Goal: Transaction & Acquisition: Download file/media

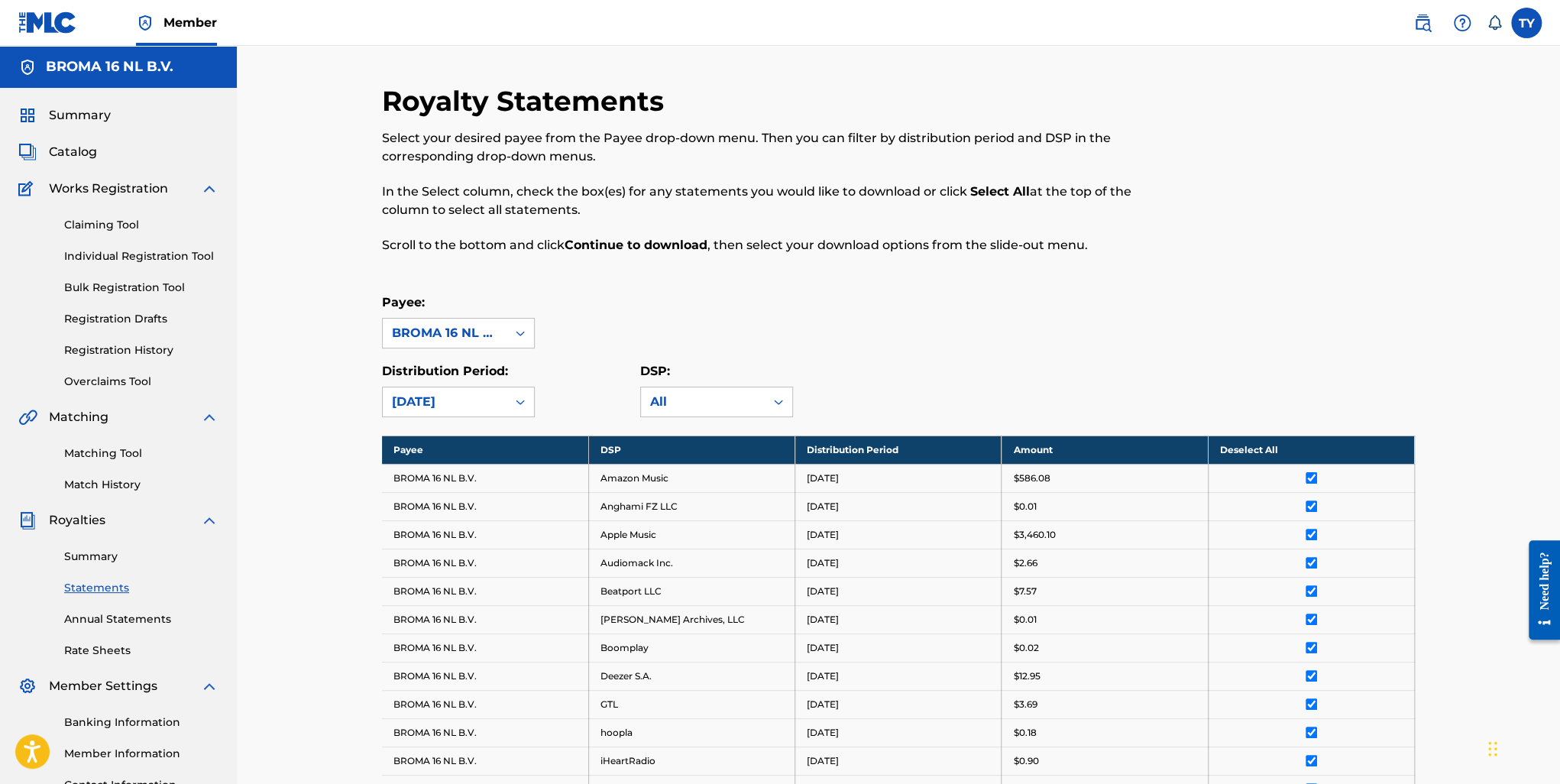
click at [87, 125] on div "Summary Catalog Works Registration Claiming Tool Individual Registration Tool B…" at bounding box center [118, 465] width 237 height 755
click at [101, 109] on span "Summary" at bounding box center [80, 116] width 62 height 18
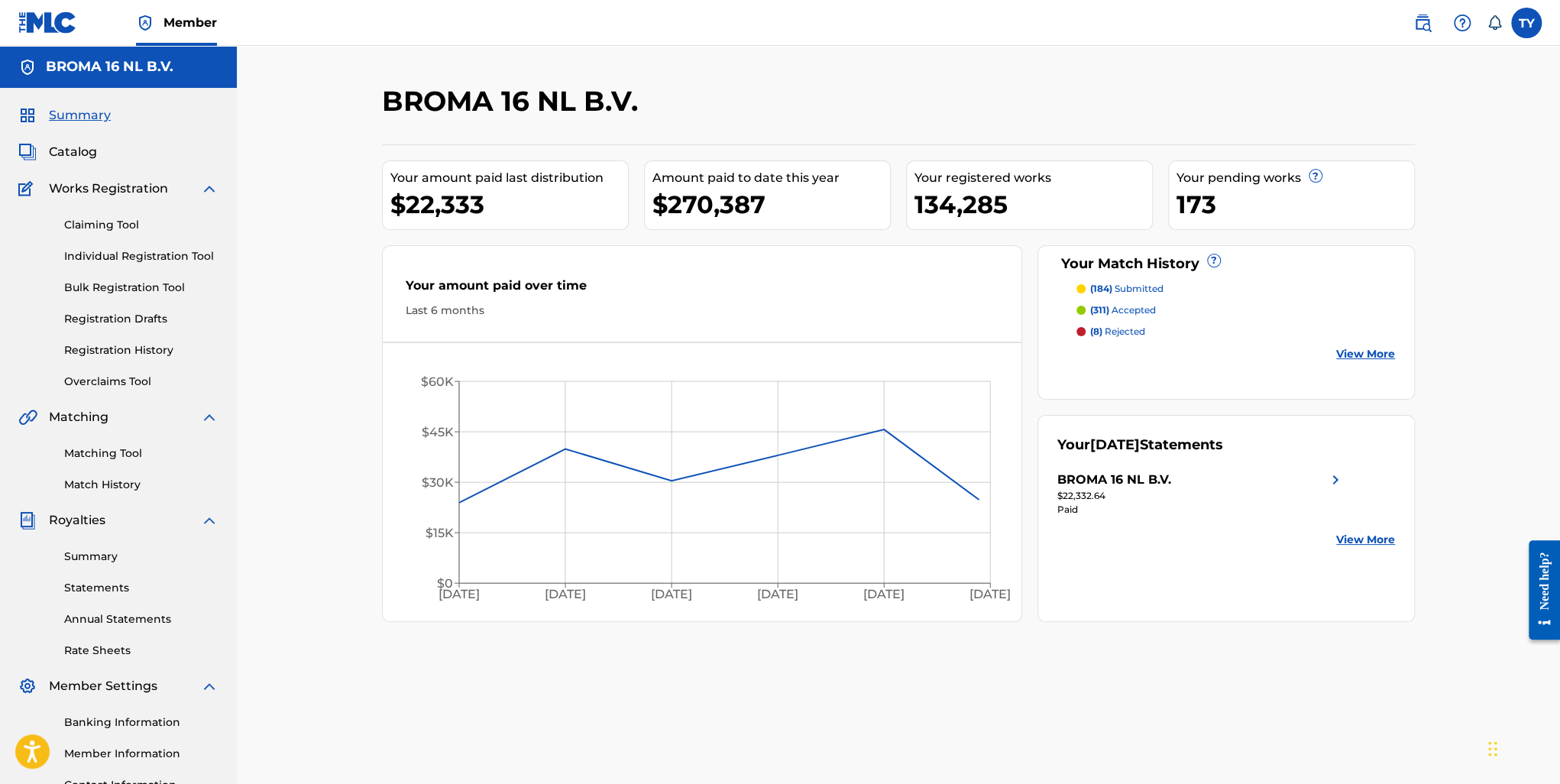
click at [1337, 477] on img at bounding box center [1335, 479] width 18 height 18
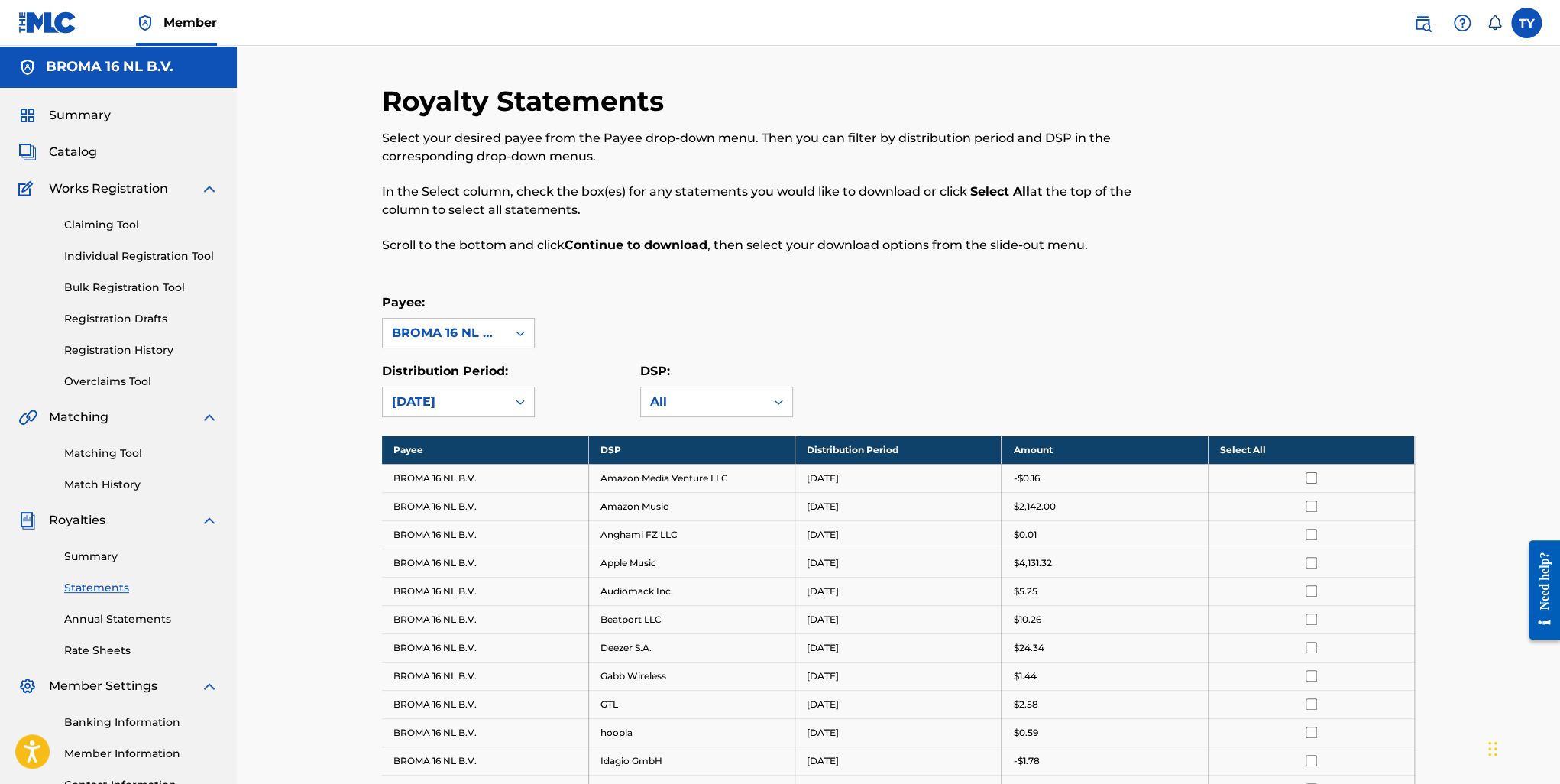
click at [466, 333] on div "BROMA 16 NL B.V." at bounding box center [445, 333] width 106 height 18
click at [469, 330] on div "BROMA 16 NL B.V." at bounding box center [445, 333] width 106 height 18
click at [468, 329] on div "BROMA 16 NL B.V." at bounding box center [445, 333] width 106 height 18
click at [474, 400] on div "[DATE]" at bounding box center [445, 402] width 106 height 18
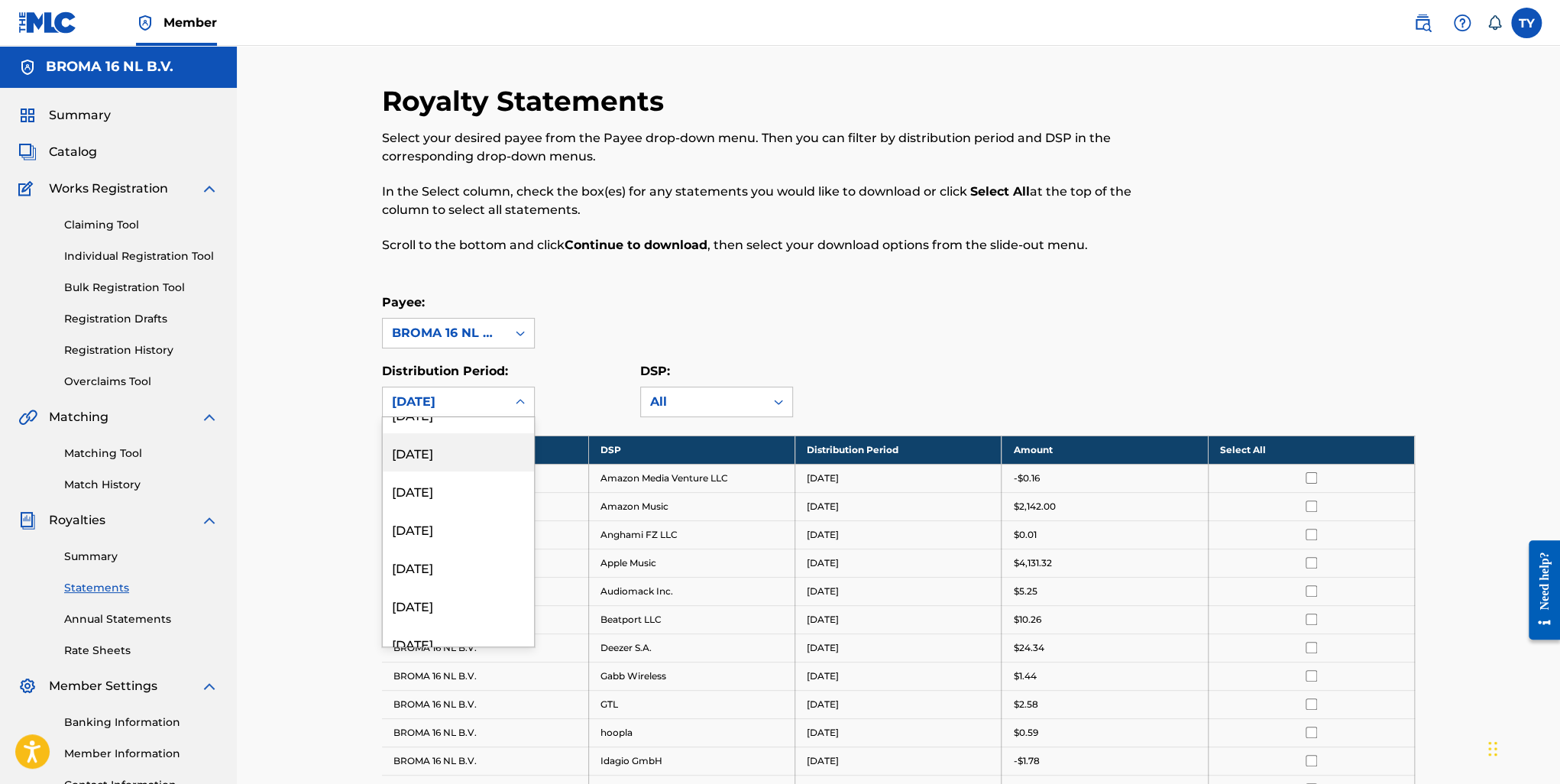
scroll to position [382, 0]
click at [448, 593] on div "[DATE]" at bounding box center [459, 589] width 152 height 38
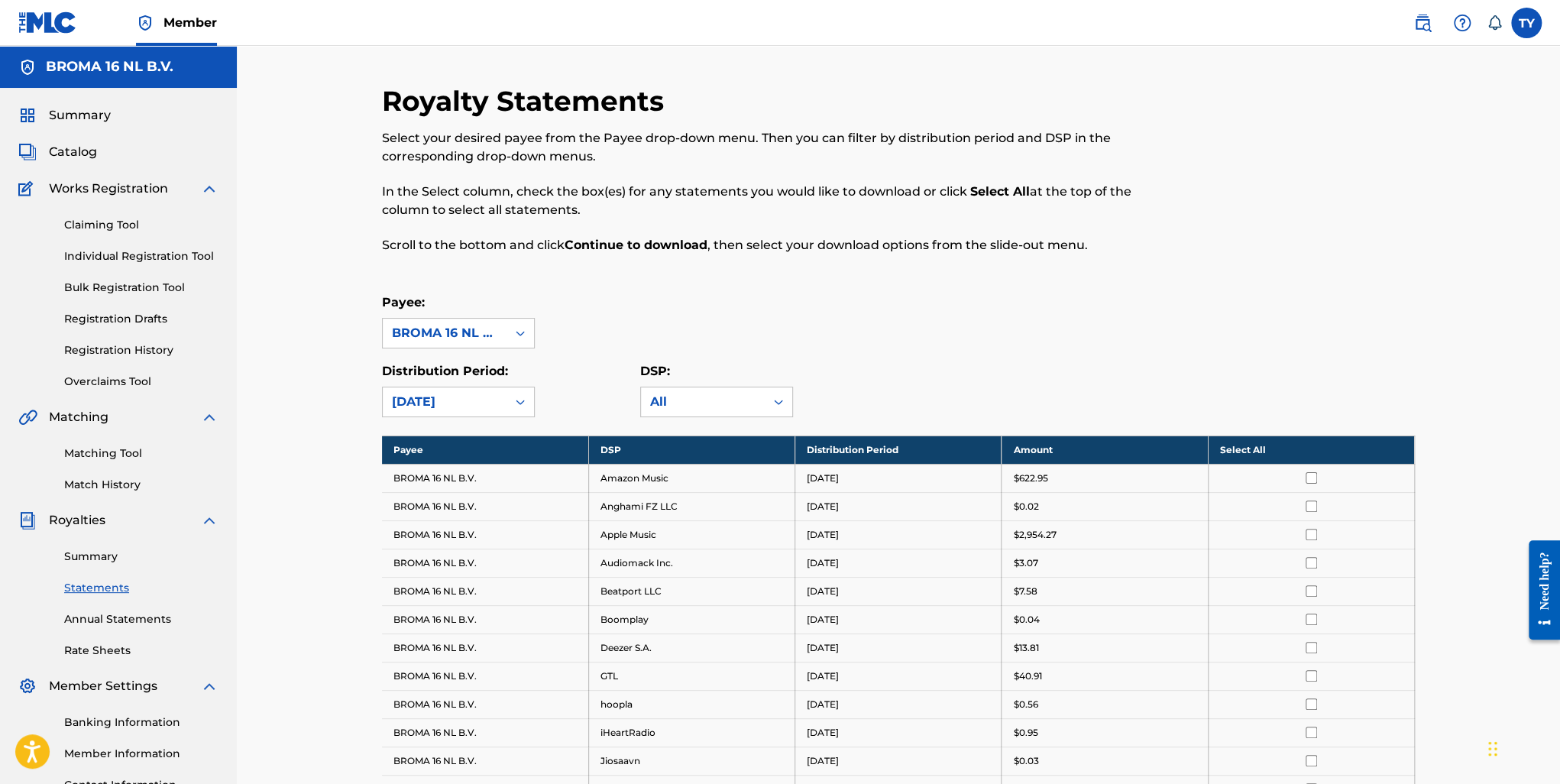
click at [737, 306] on div "Payee: BROMA 16 NL B.V." at bounding box center [898, 320] width 1033 height 55
click at [96, 117] on span "Summary" at bounding box center [80, 116] width 62 height 18
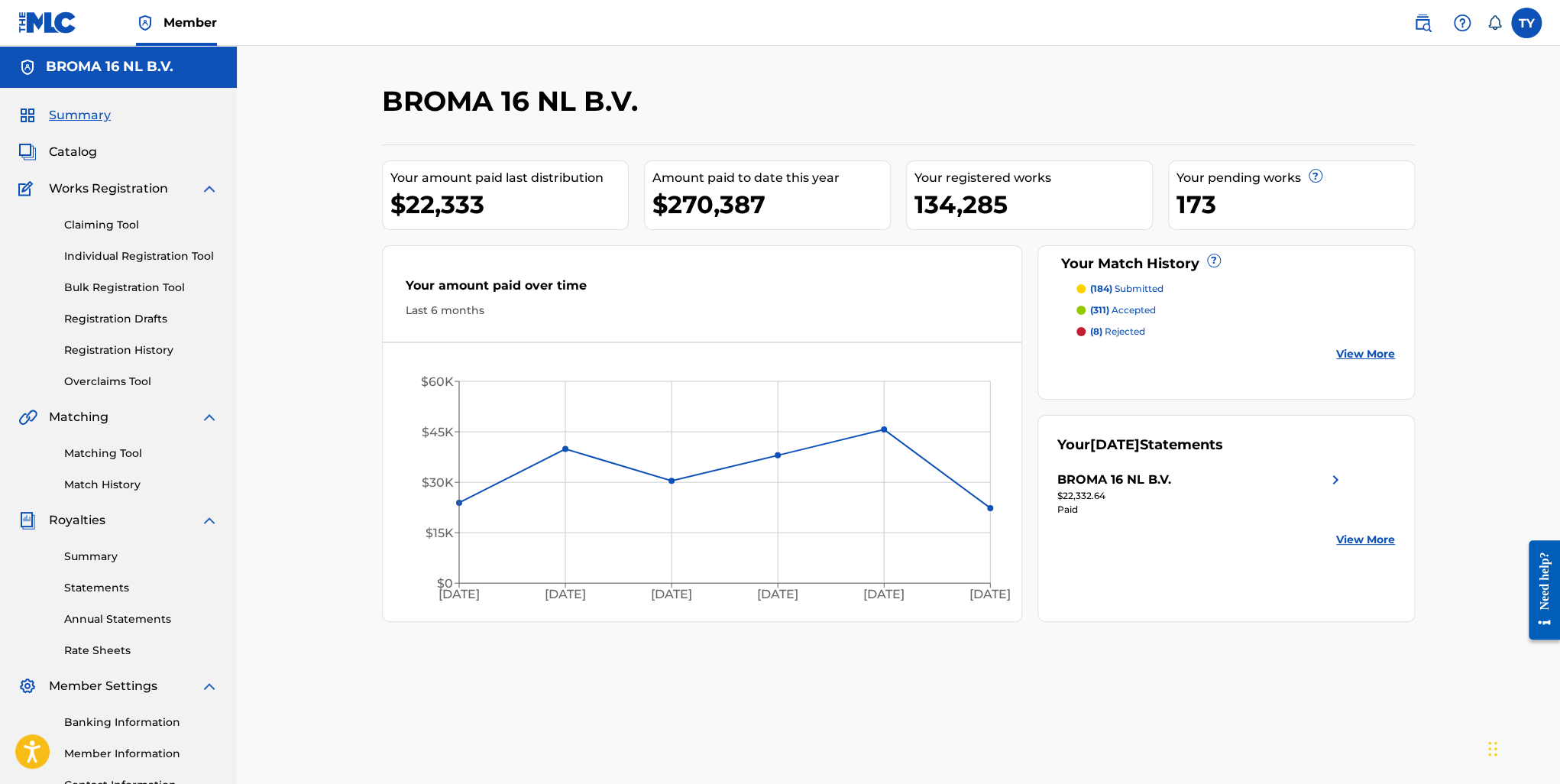
click at [1352, 539] on link "View More" at bounding box center [1365, 539] width 59 height 16
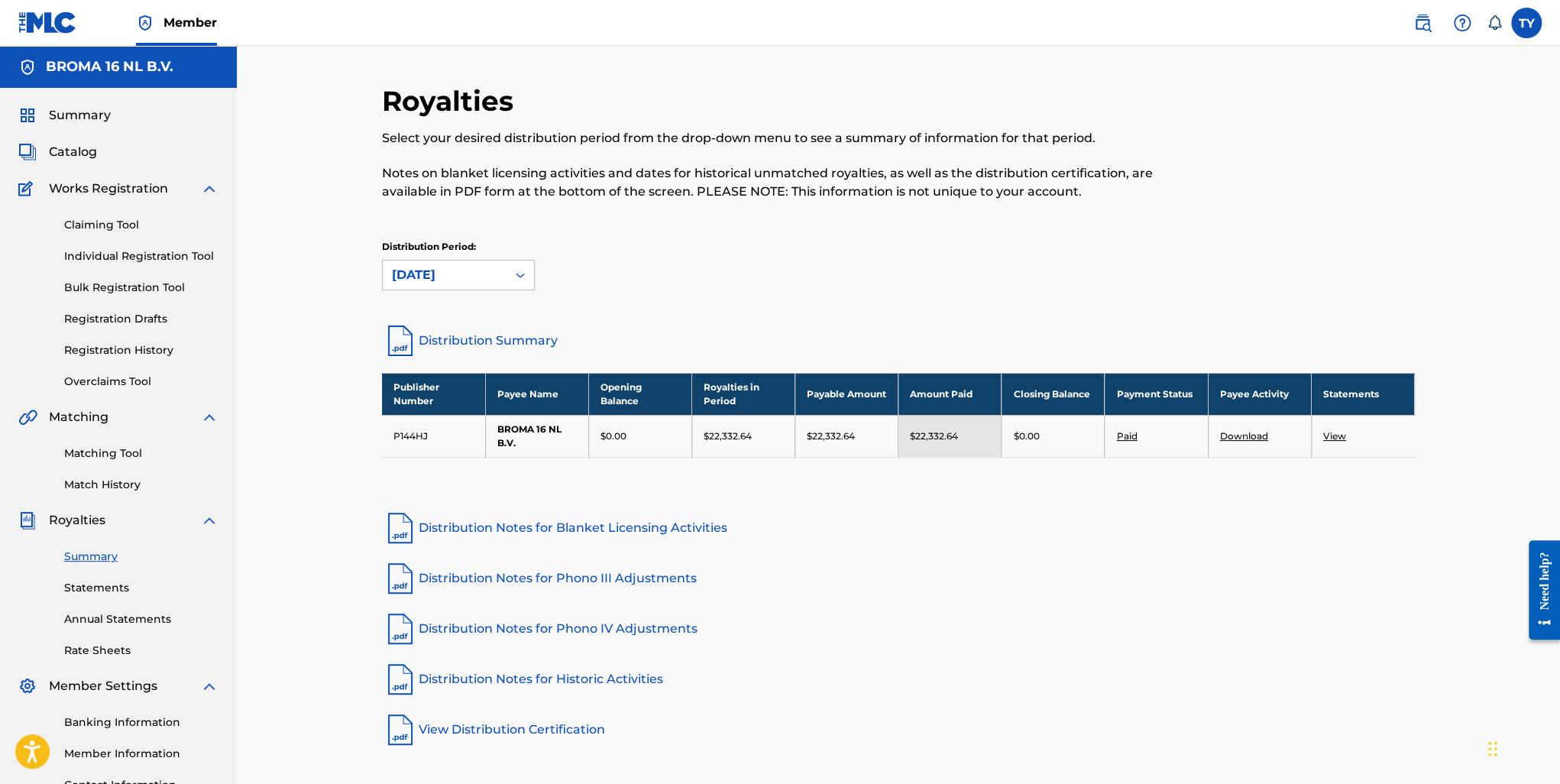
click at [485, 275] on div "[DATE]" at bounding box center [445, 275] width 106 height 18
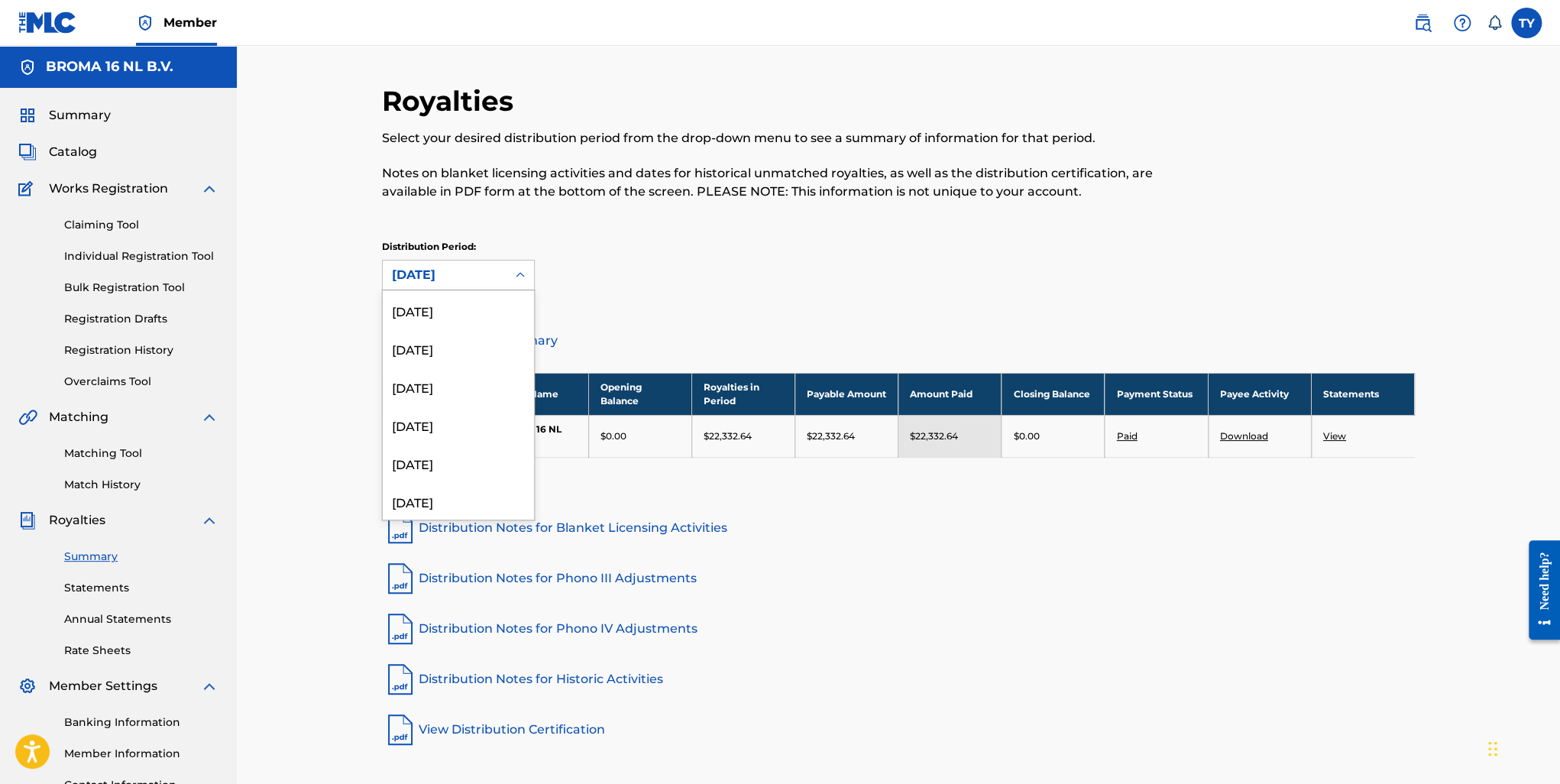
scroll to position [382, 0]
click at [455, 457] on div "[DATE]" at bounding box center [459, 462] width 152 height 38
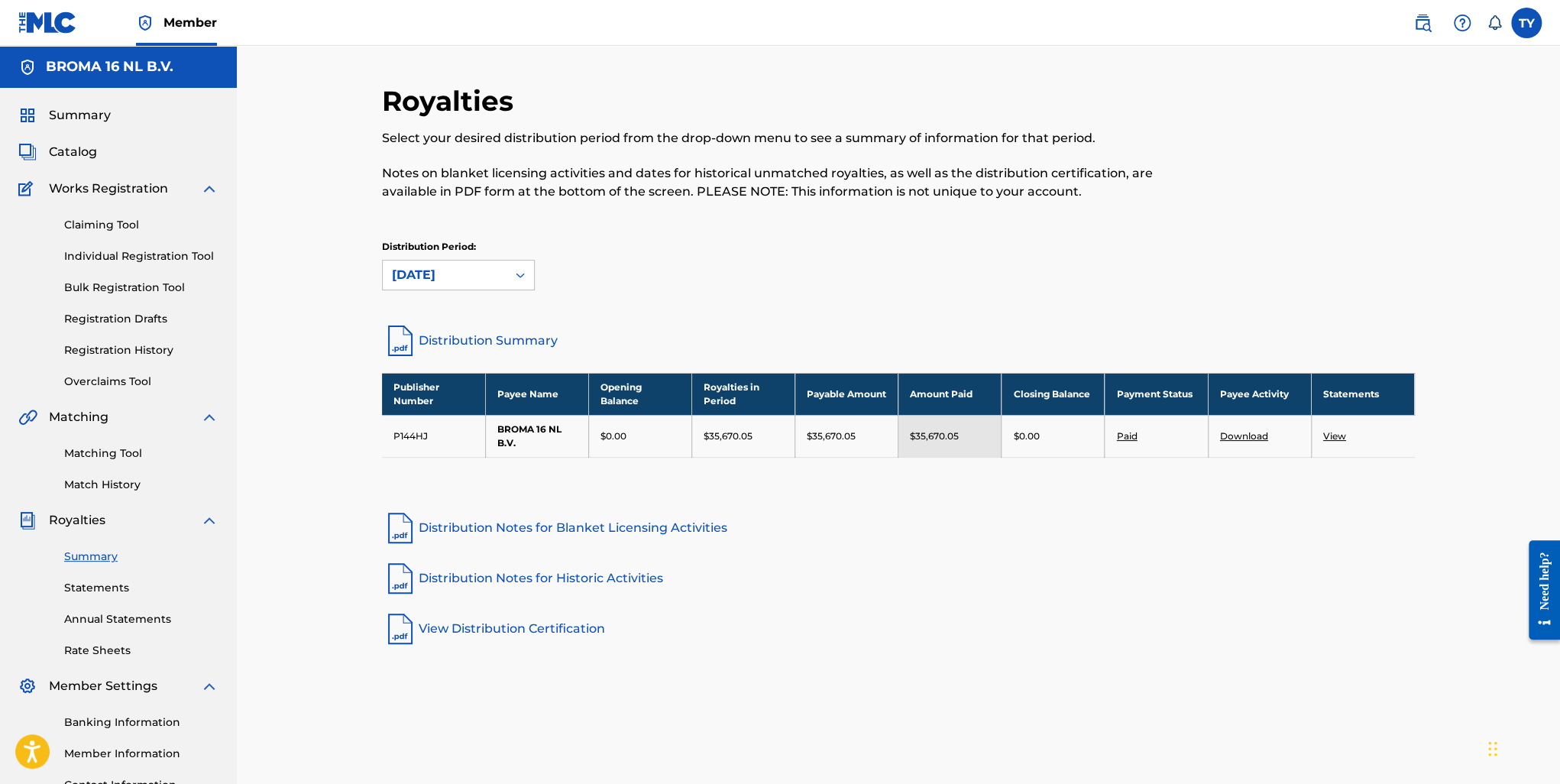
click at [1331, 432] on link "View" at bounding box center [1335, 436] width 23 height 12
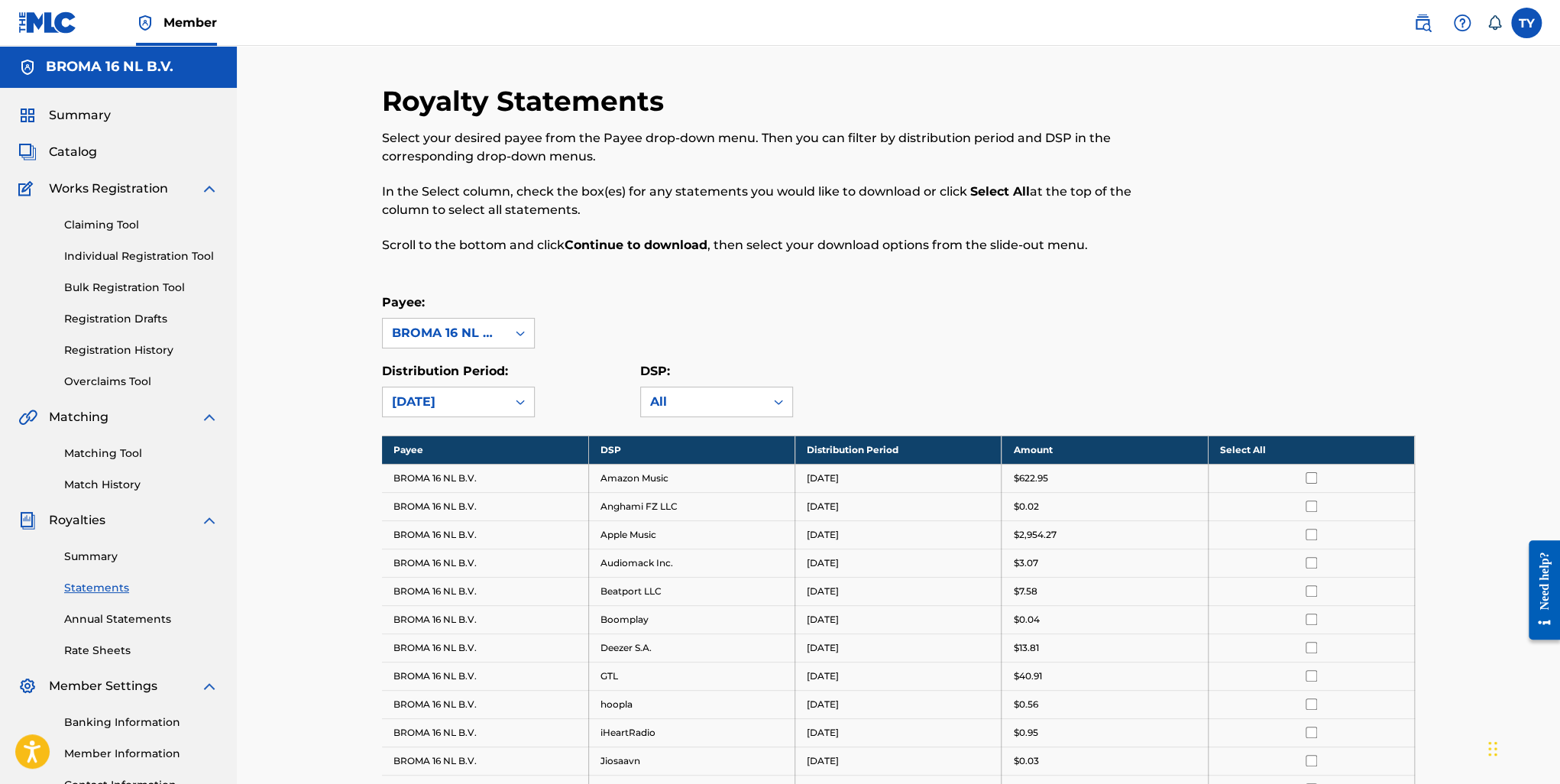
click at [1249, 442] on th "Select All" at bounding box center [1311, 449] width 206 height 28
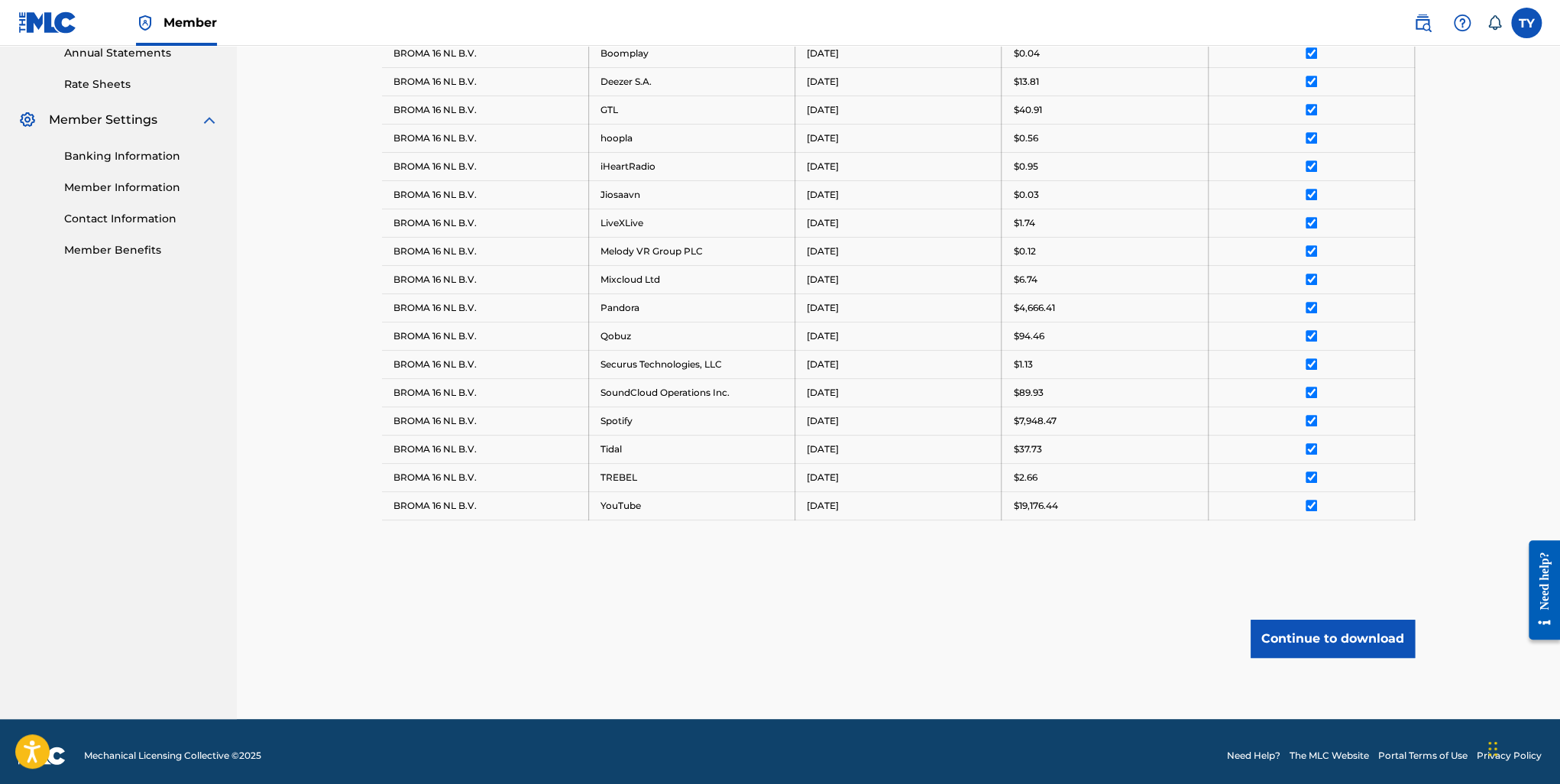
scroll to position [570, 0]
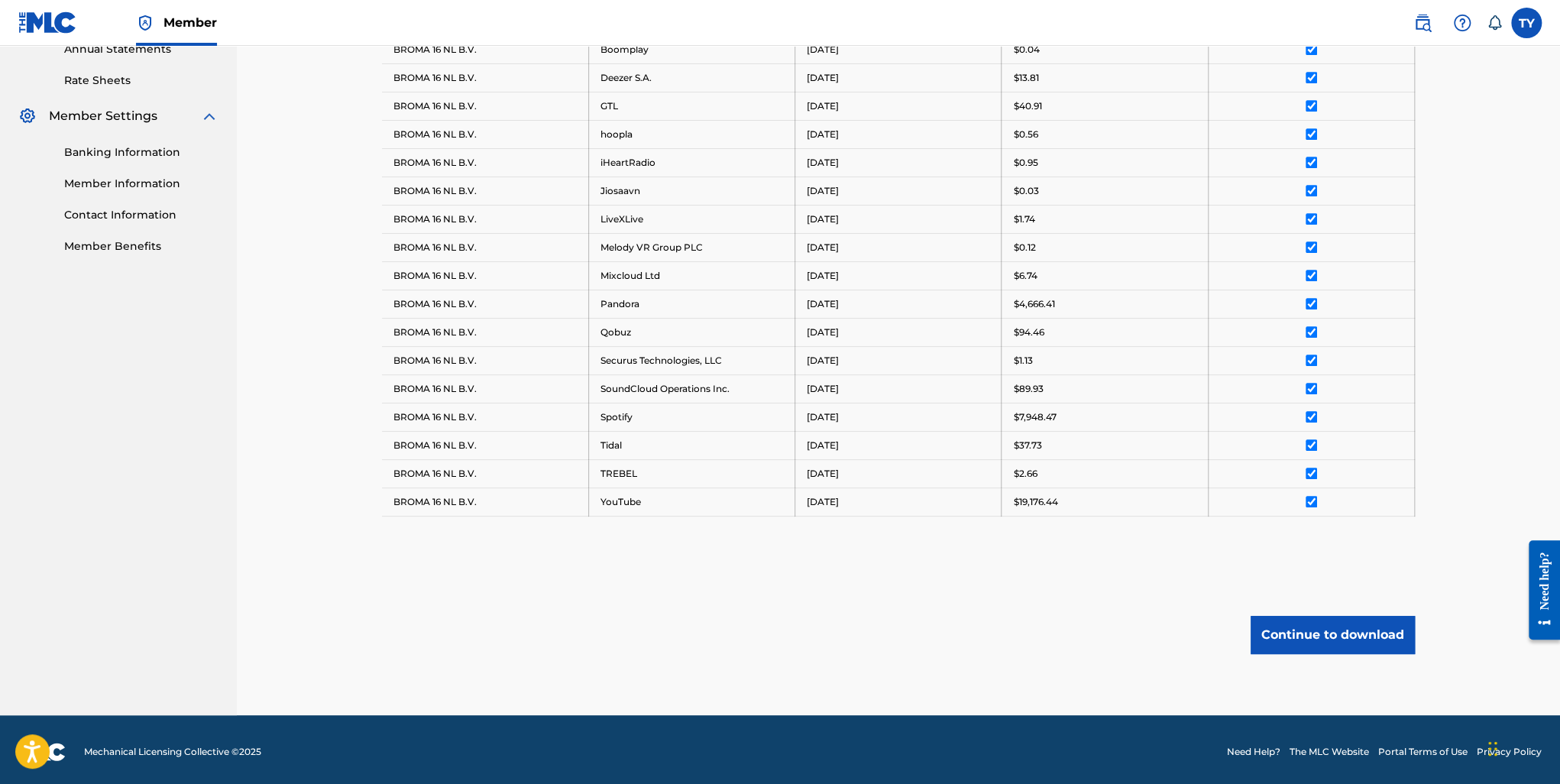
click at [1344, 630] on button "Continue to download" at bounding box center [1332, 635] width 164 height 38
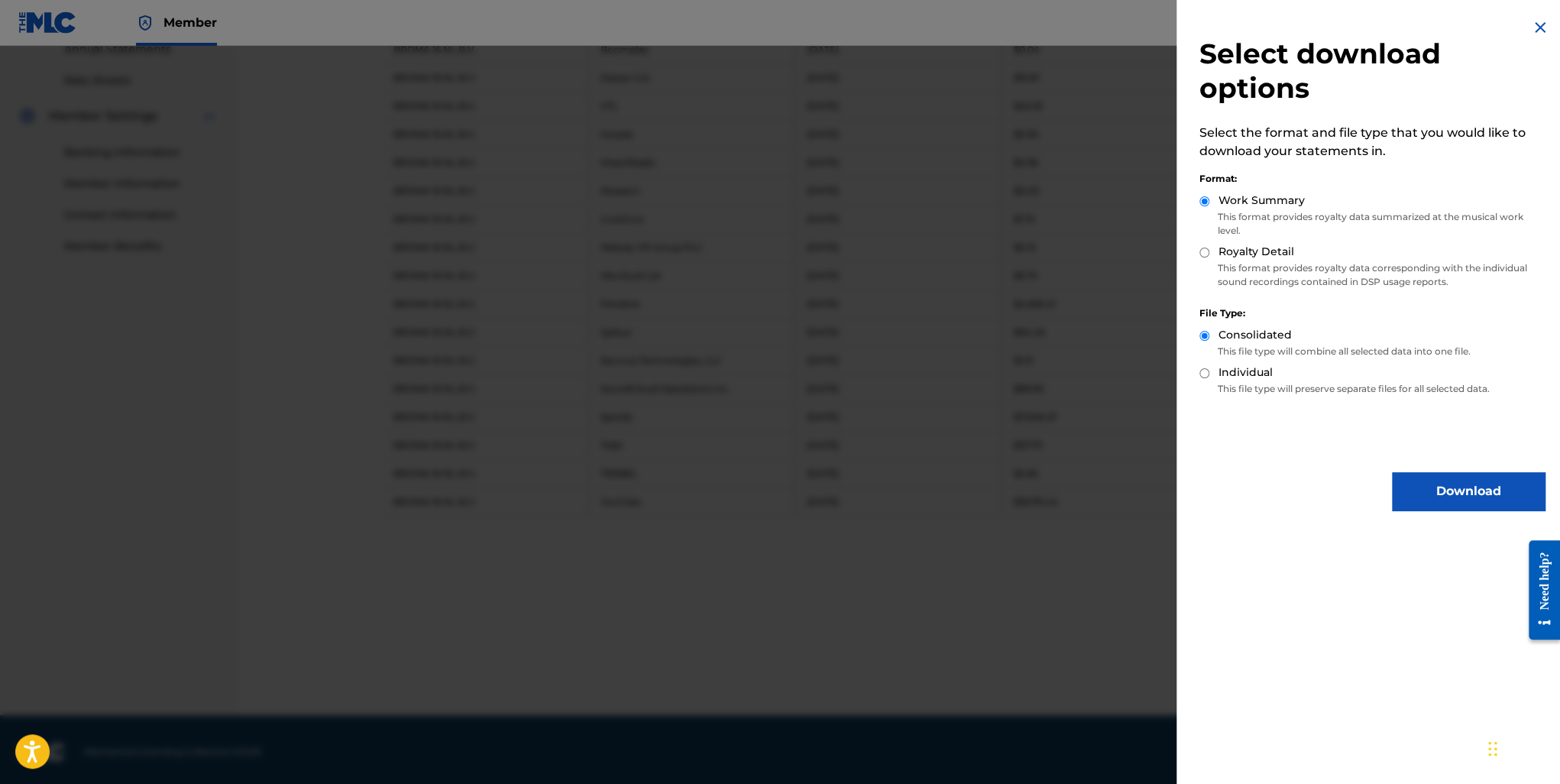
click at [1465, 491] on button "Download" at bounding box center [1468, 491] width 153 height 38
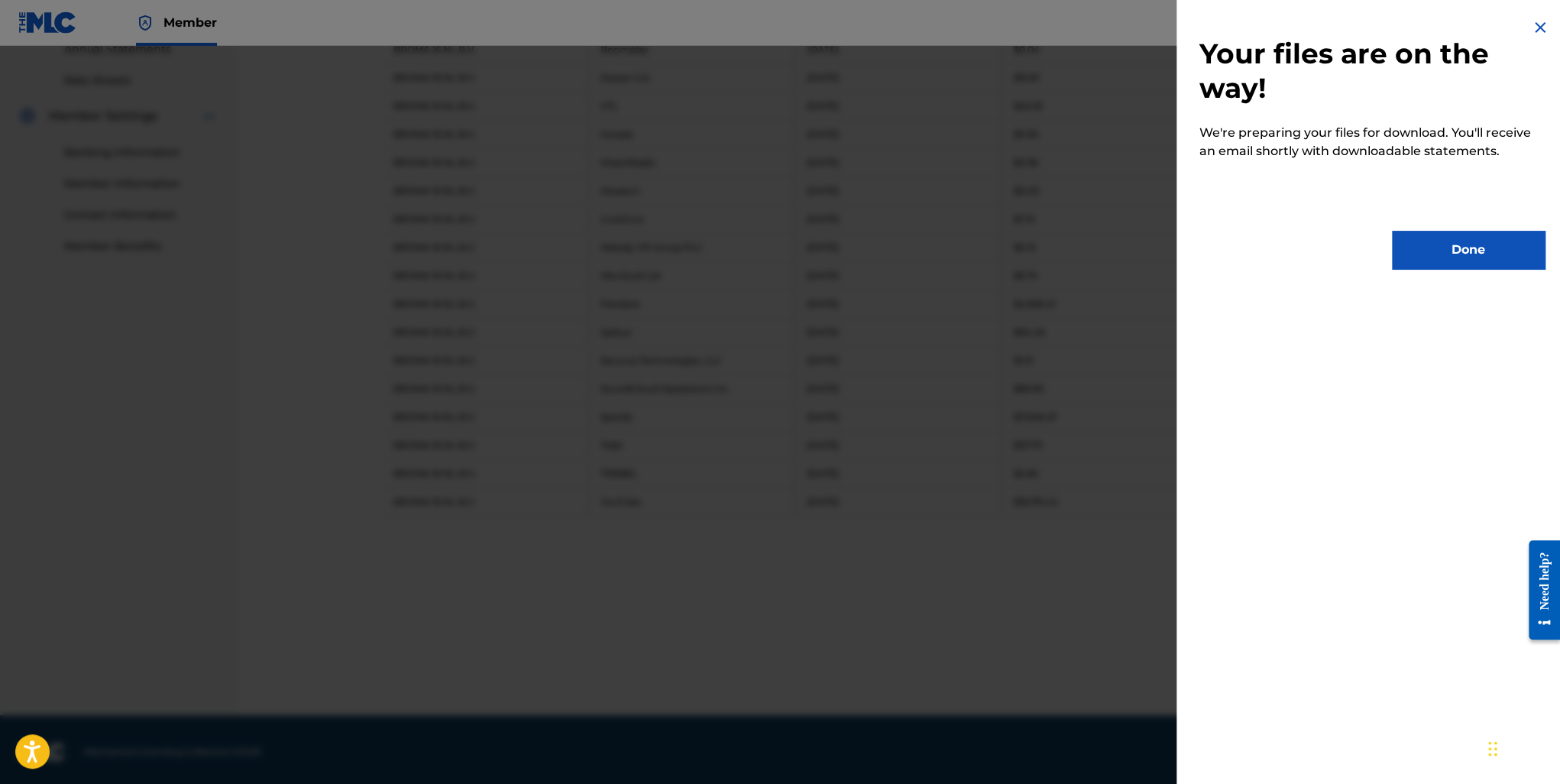
click at [1433, 246] on button "Done" at bounding box center [1468, 250] width 153 height 38
